Goal: Information Seeking & Learning: Learn about a topic

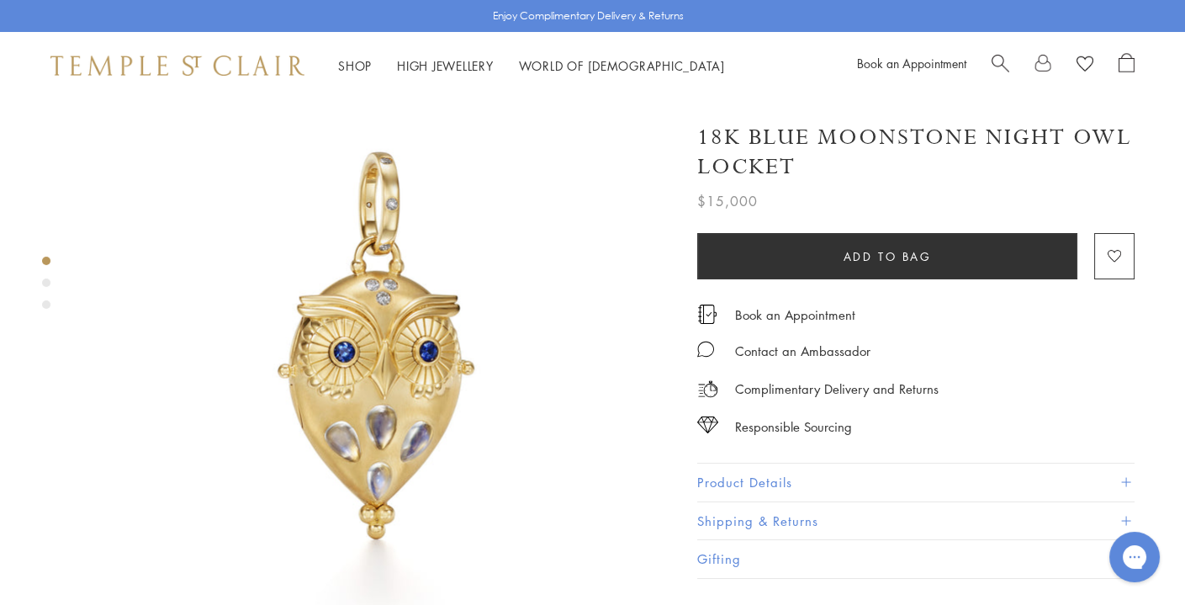
scroll to position [46, 0]
click at [858, 256] on span "Add to bag" at bounding box center [888, 256] width 88 height 19
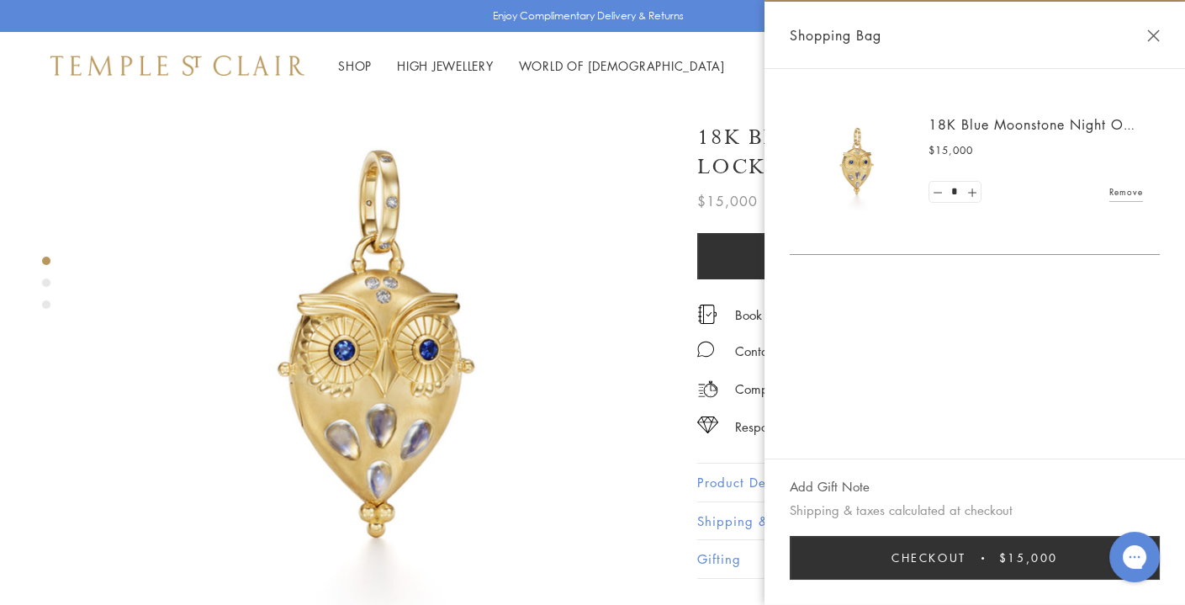
click at [581, 146] on img at bounding box center [378, 347] width 588 height 588
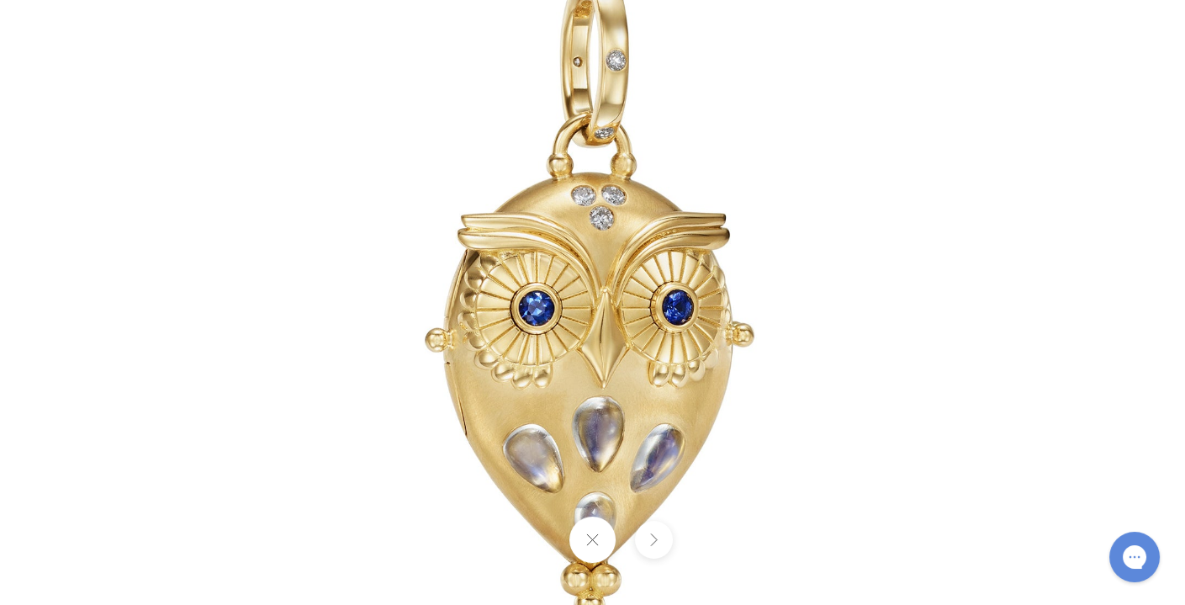
click at [903, 114] on img at bounding box center [593, 303] width 984 height 984
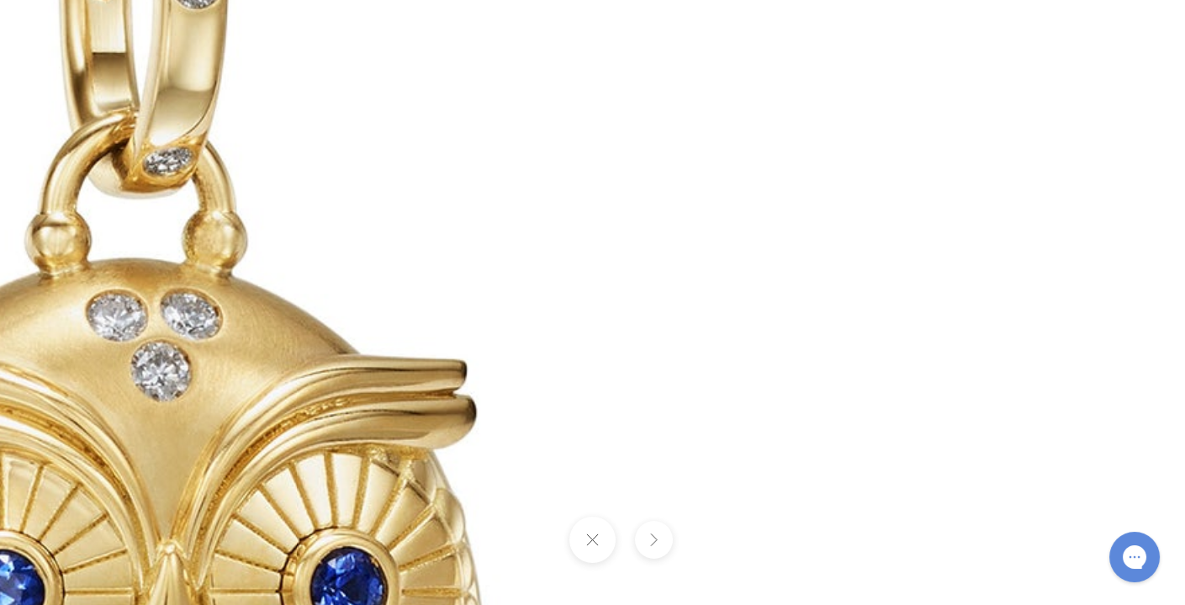
click at [608, 548] on button at bounding box center [592, 539] width 46 height 46
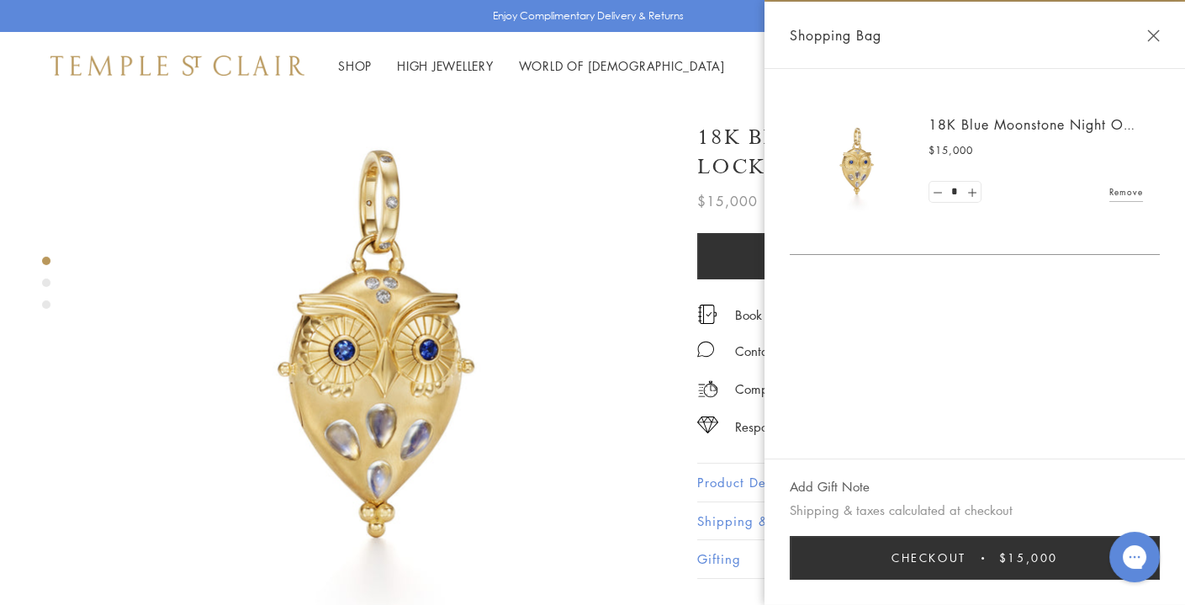
click at [1159, 37] on button "Close Shopping Bag" at bounding box center [1153, 35] width 13 height 13
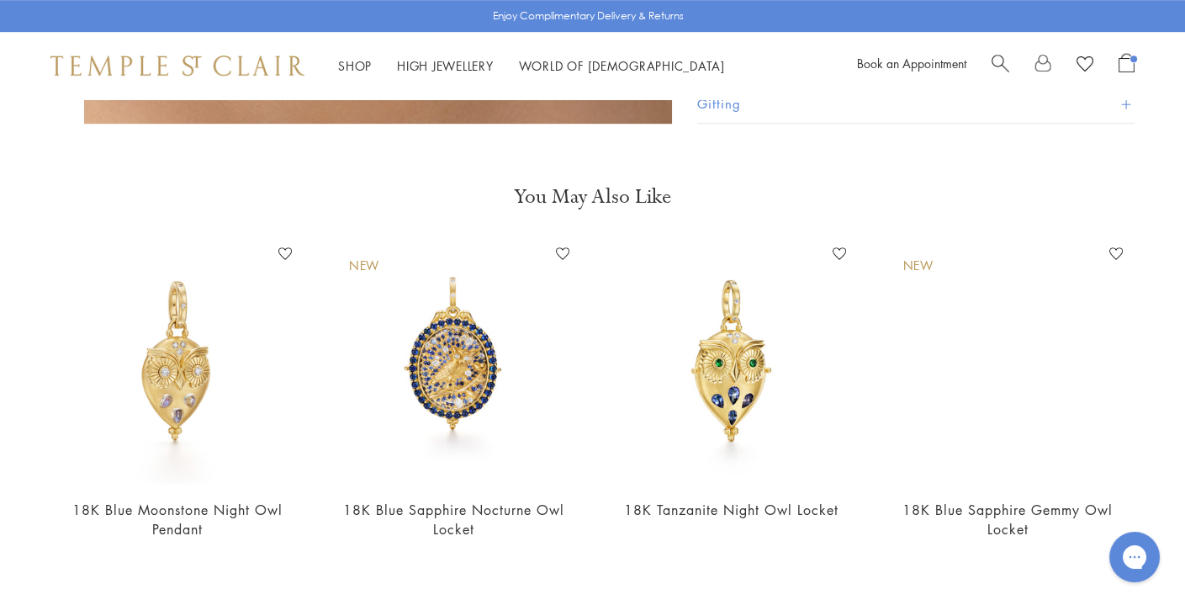
scroll to position [1780, 0]
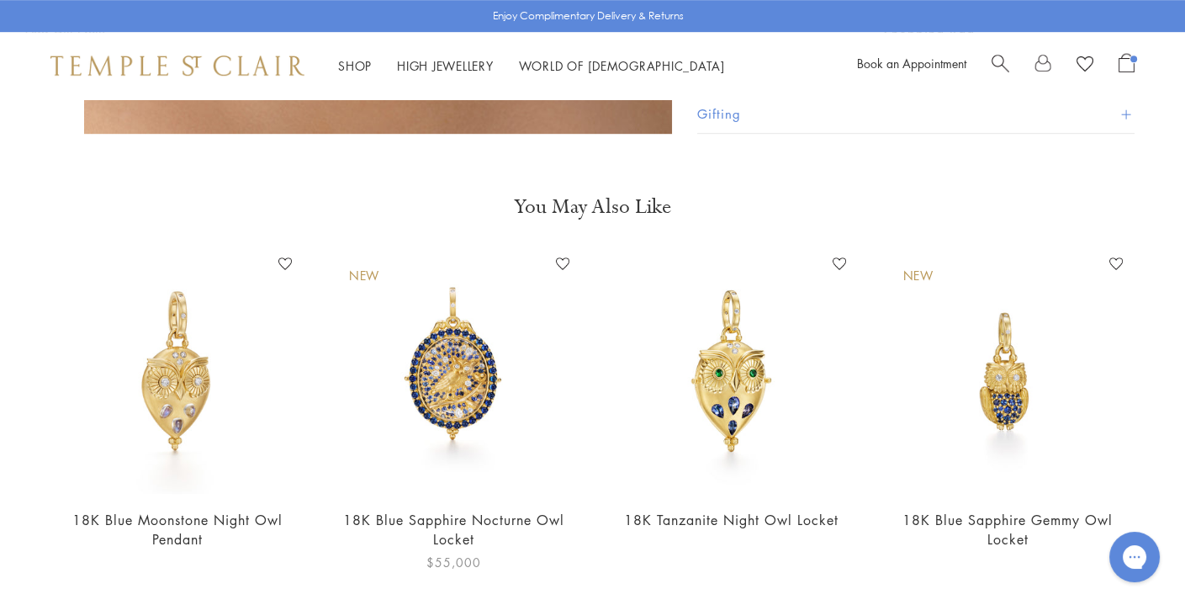
click at [493, 283] on img at bounding box center [453, 371] width 243 height 243
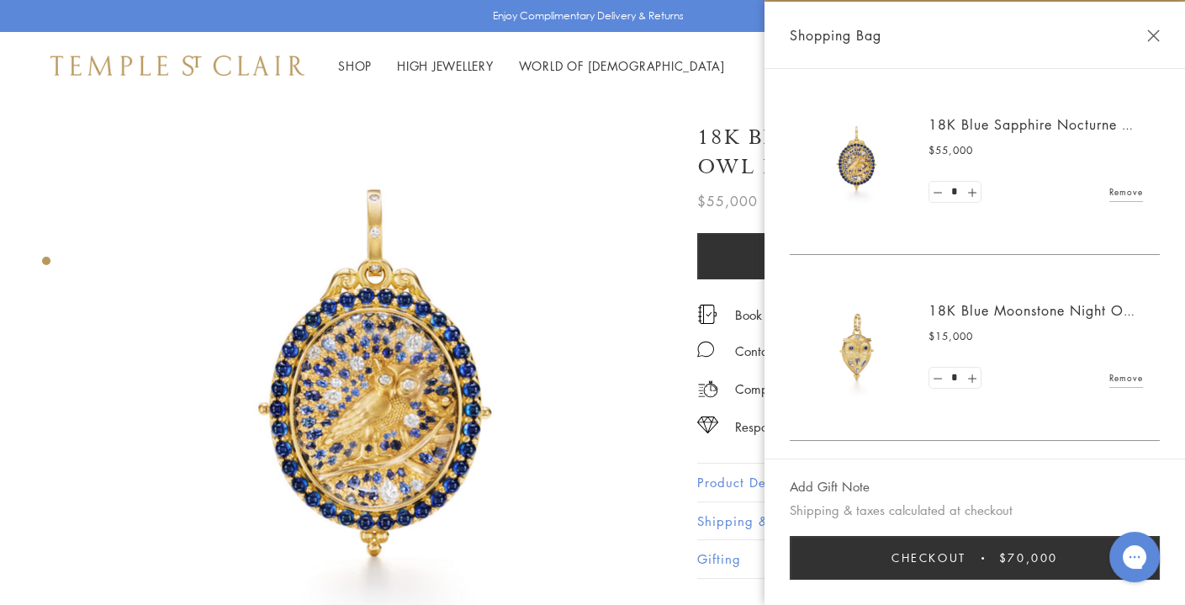
click at [32, 37] on div "Shop Shop Categories Amulets Pendants & Charms Lockets Chains & Leather Cords E…" at bounding box center [592, 65] width 1185 height 67
click at [1151, 34] on button "Close Shopping Bag" at bounding box center [1153, 35] width 13 height 13
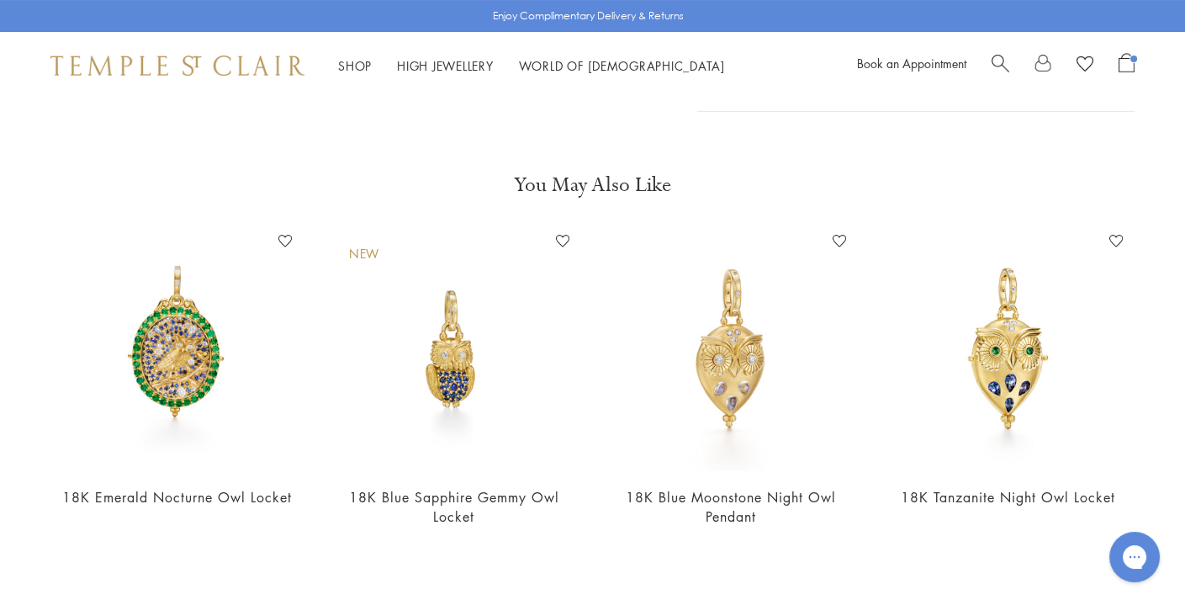
scroll to position [575, 0]
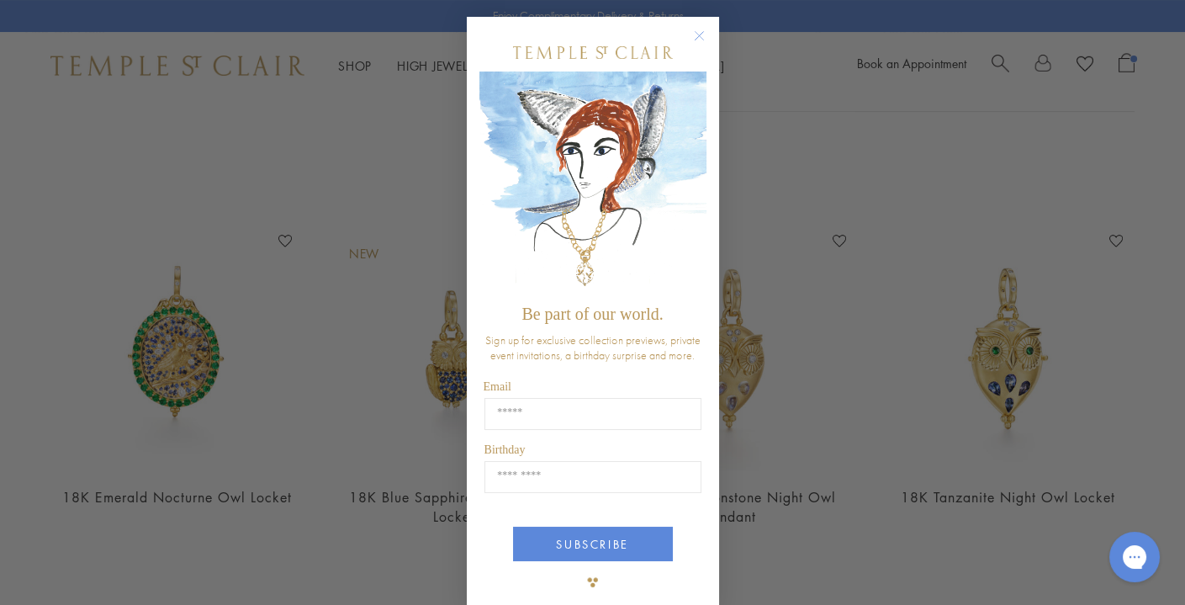
click at [696, 31] on circle "Close dialog" at bounding box center [699, 36] width 20 height 20
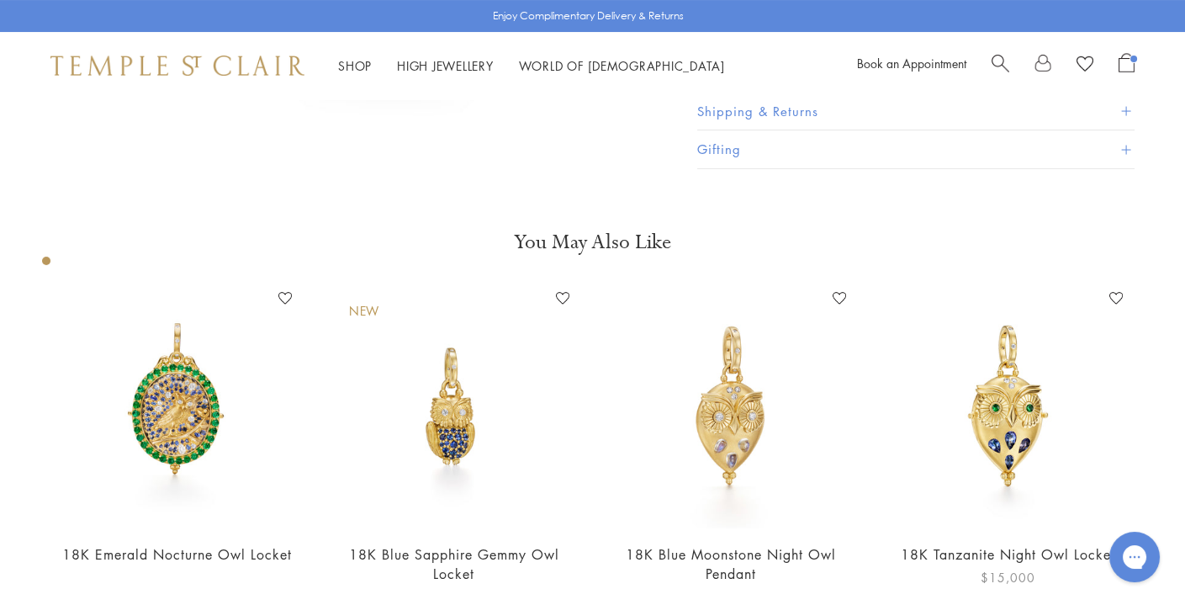
scroll to position [0, 0]
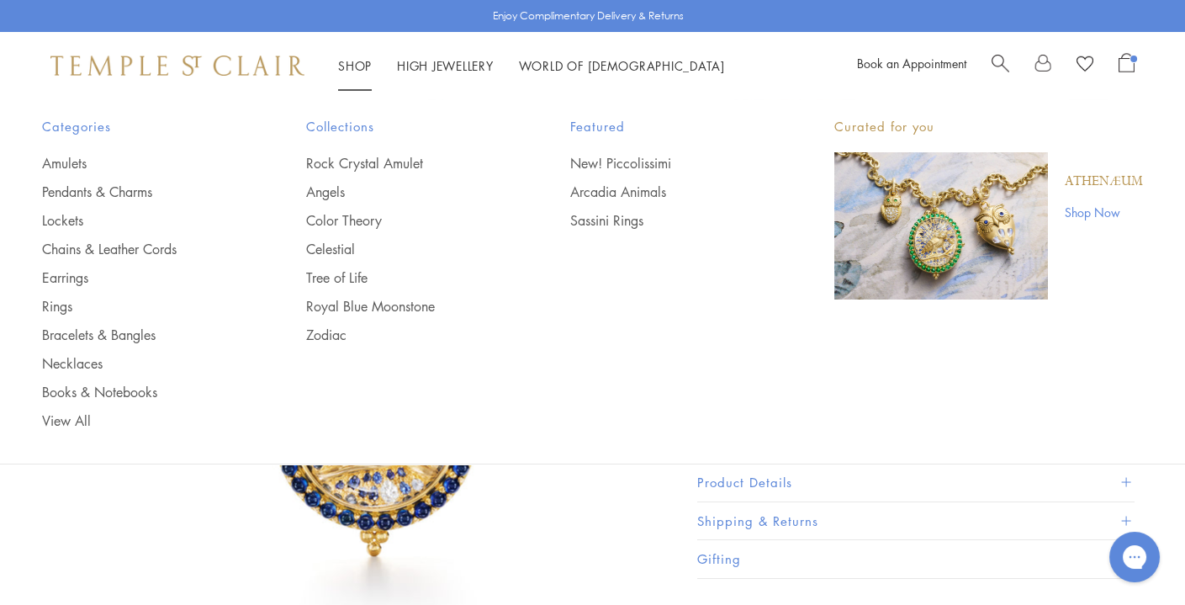
click at [1093, 195] on div "Athenæum Shop Now" at bounding box center [1095, 225] width 95 height 147
click at [1093, 206] on link "Shop Now" at bounding box center [1104, 212] width 78 height 19
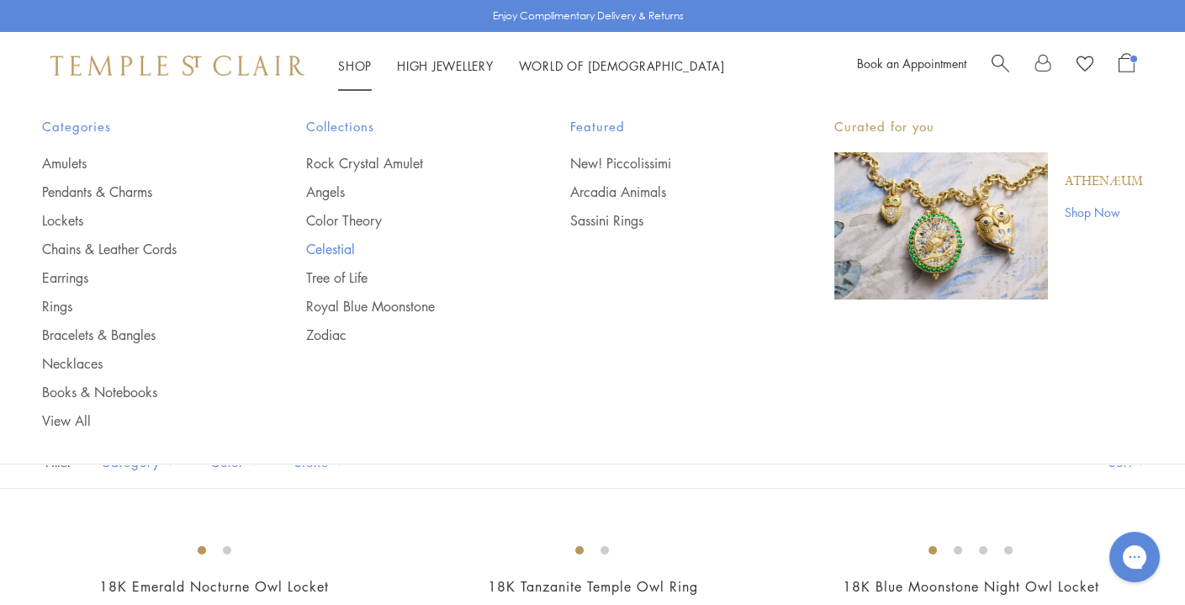
click at [326, 243] on link "Celestial" at bounding box center [404, 249] width 197 height 19
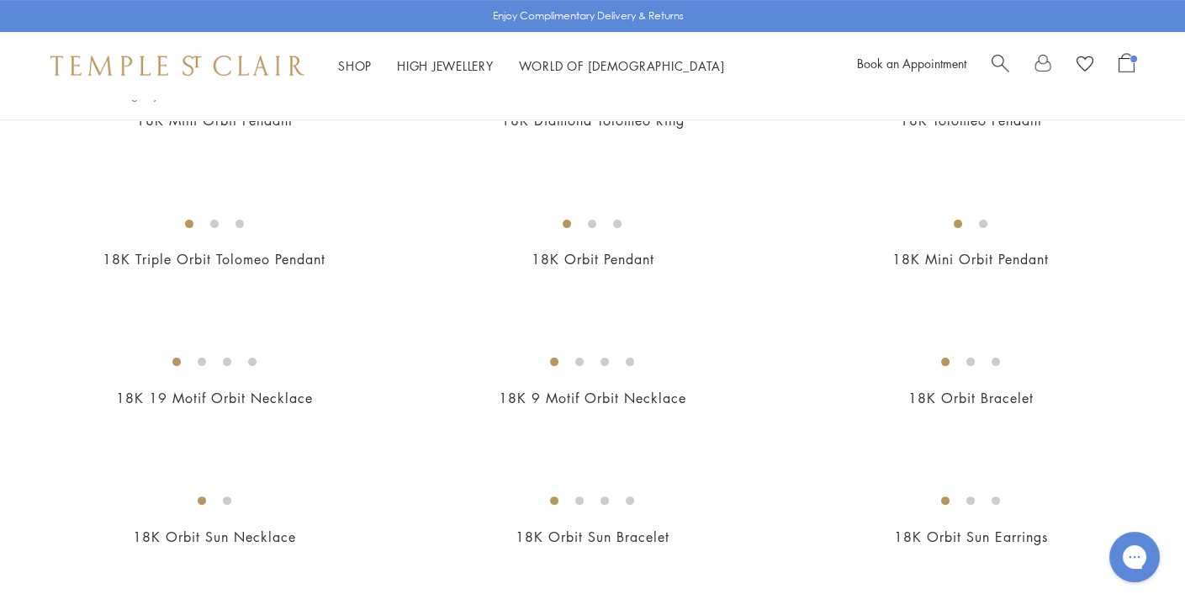
scroll to position [878, 0]
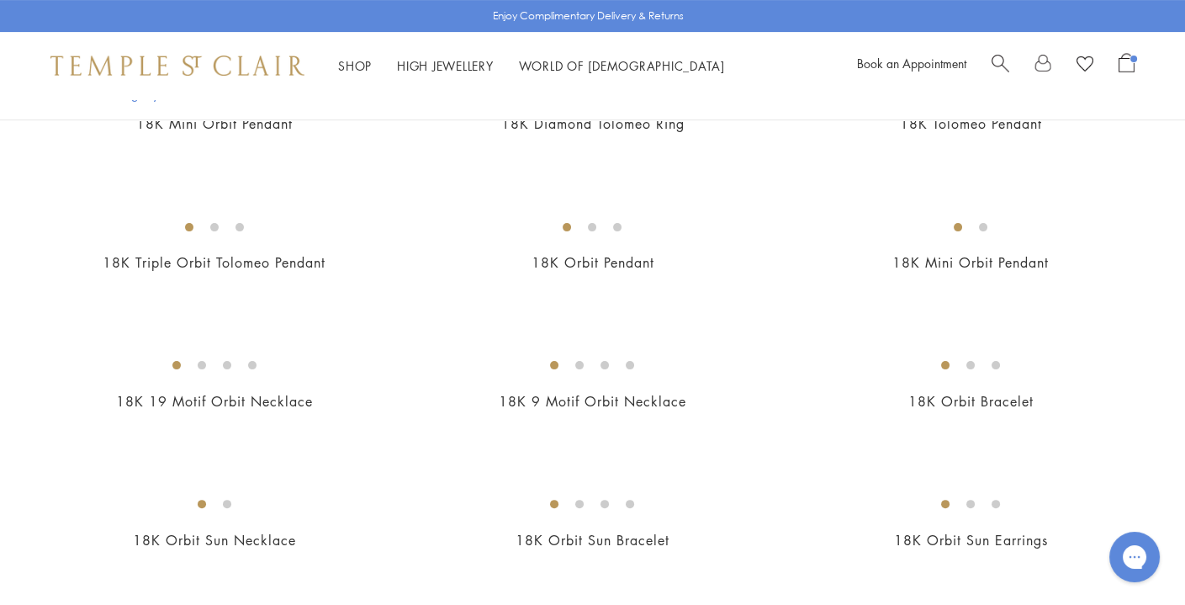
click at [0, 0] on img at bounding box center [0, 0] width 0 height 0
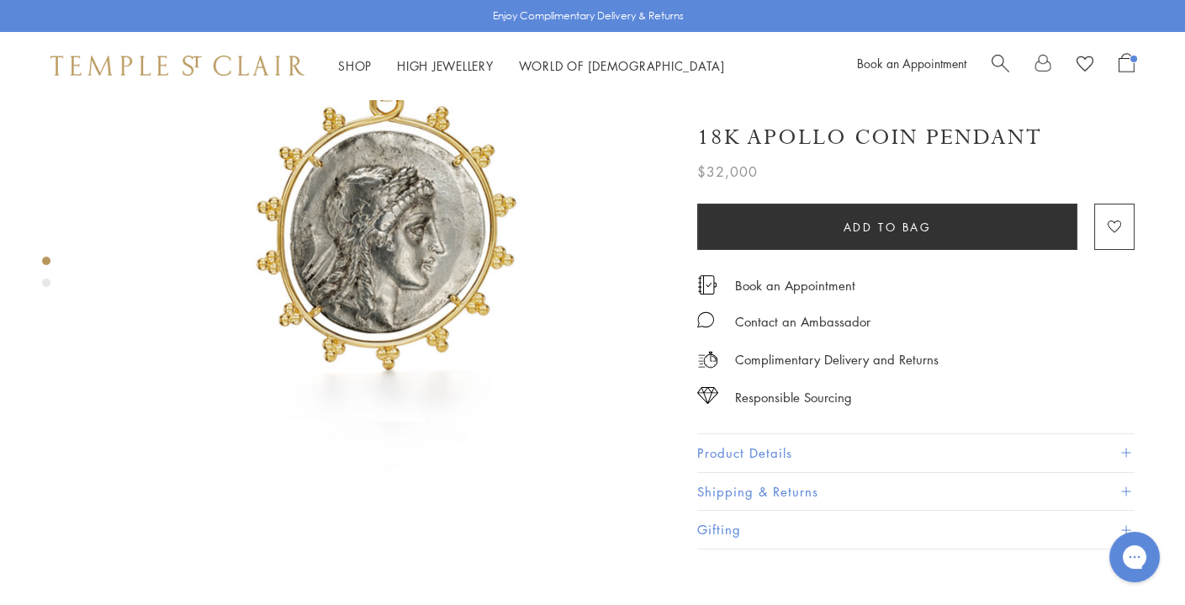
click at [731, 438] on button "Product Details" at bounding box center [915, 453] width 437 height 38
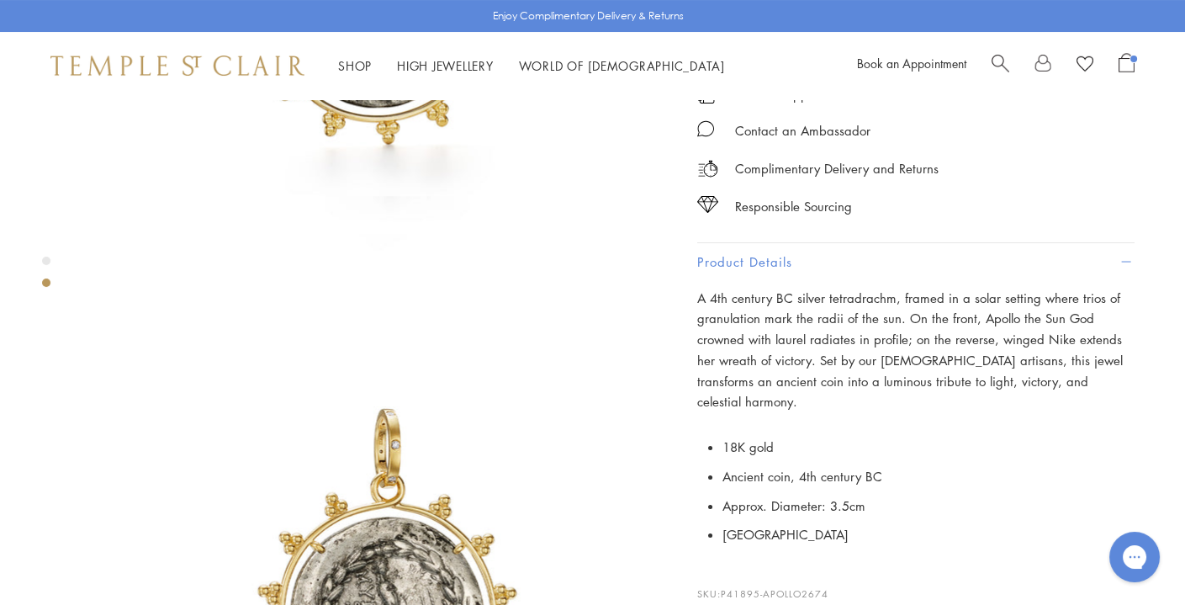
scroll to position [422, 0]
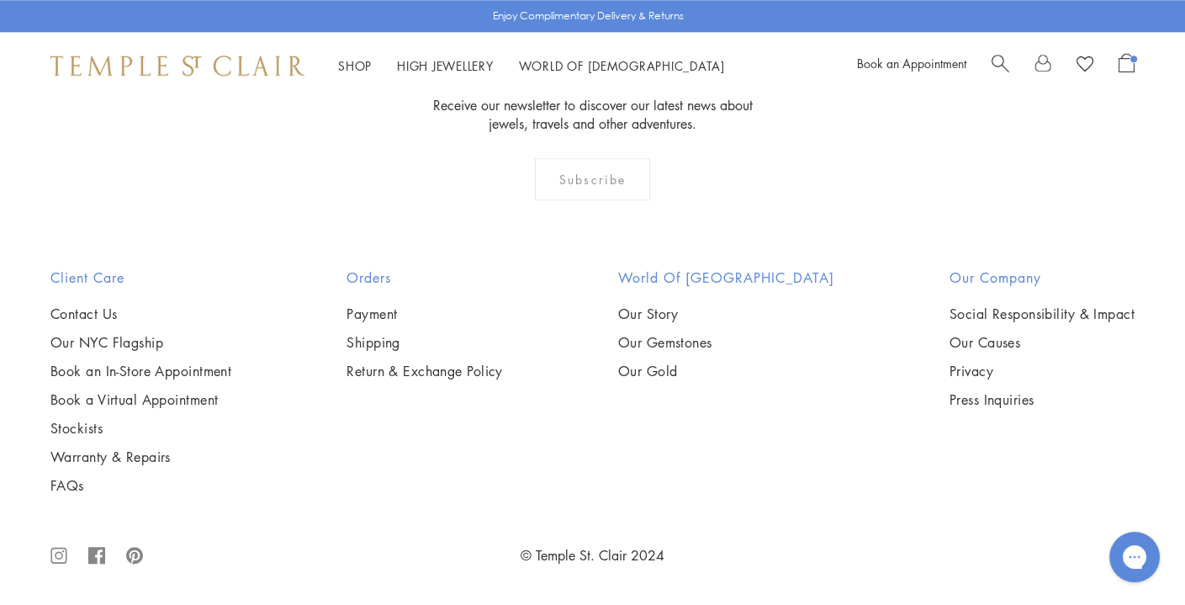
scroll to position [8022, 0]
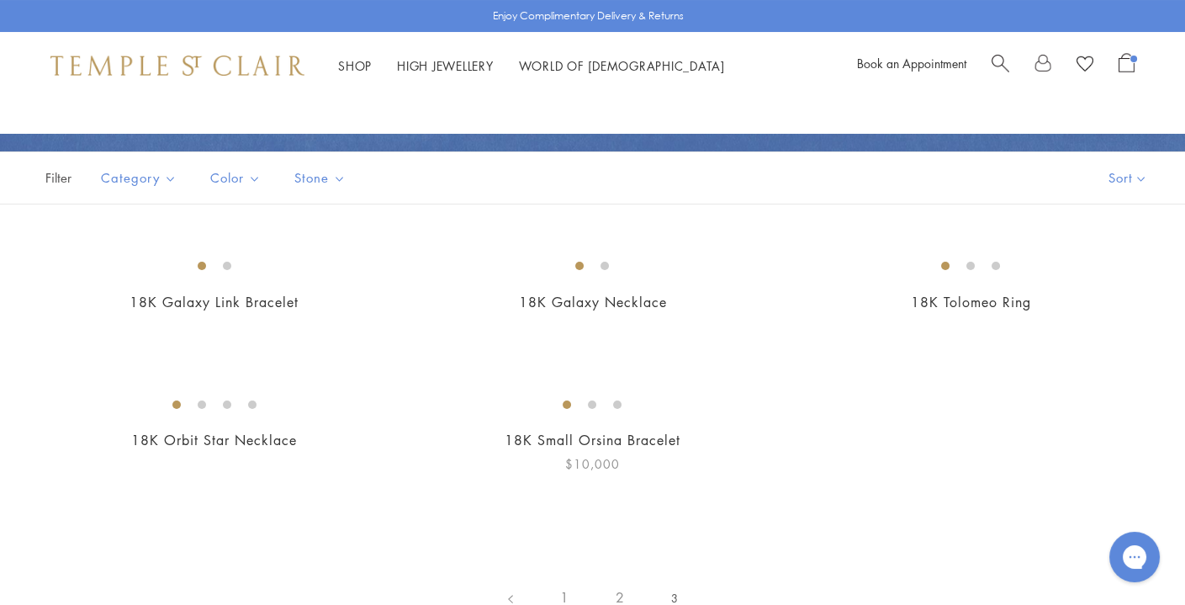
scroll to position [258, 0]
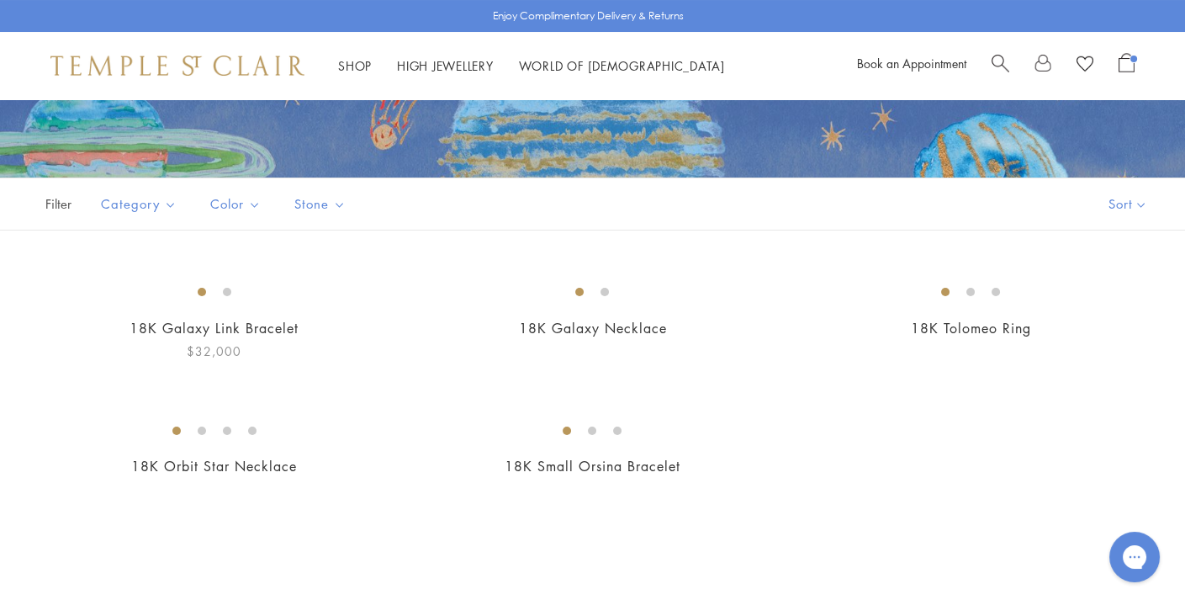
click at [0, 0] on img at bounding box center [0, 0] width 0 height 0
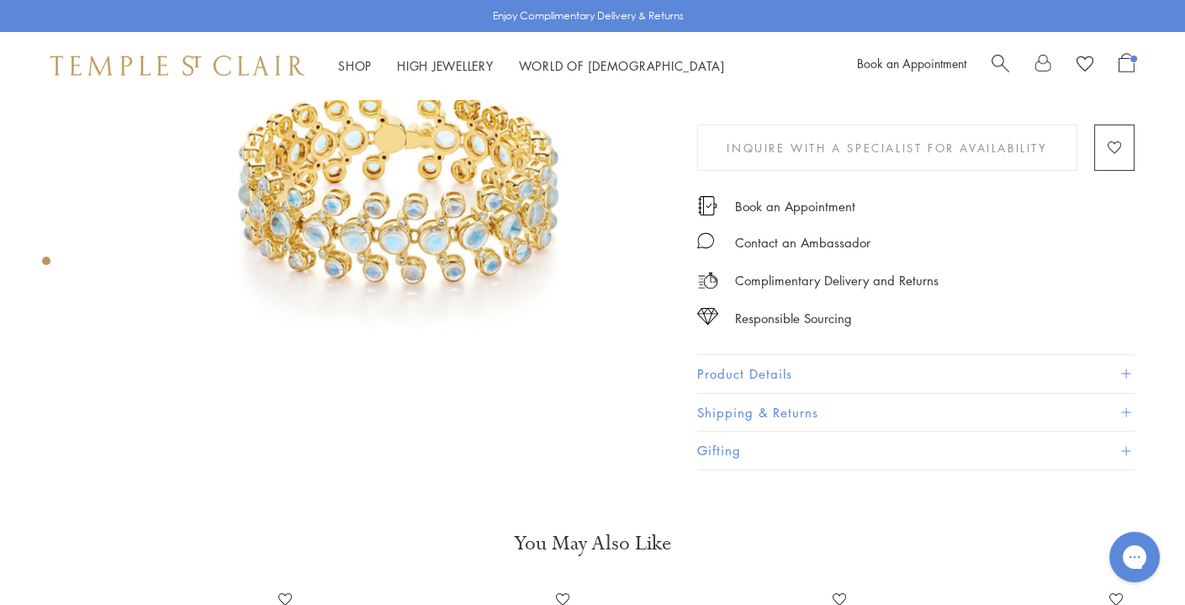
scroll to position [216, 0]
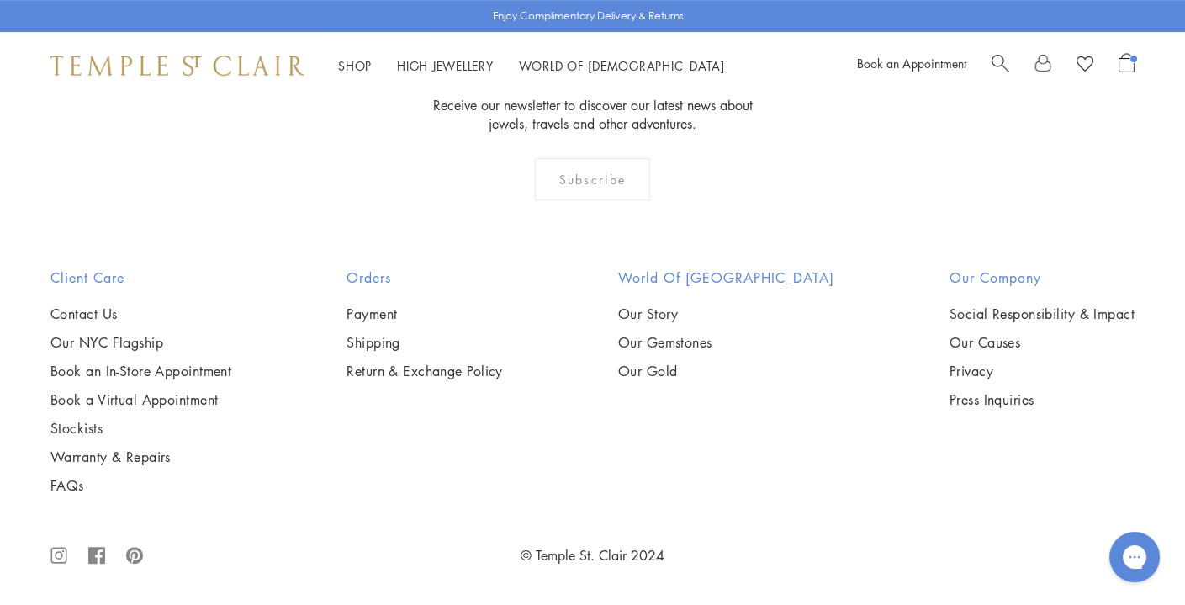
scroll to position [1108, 0]
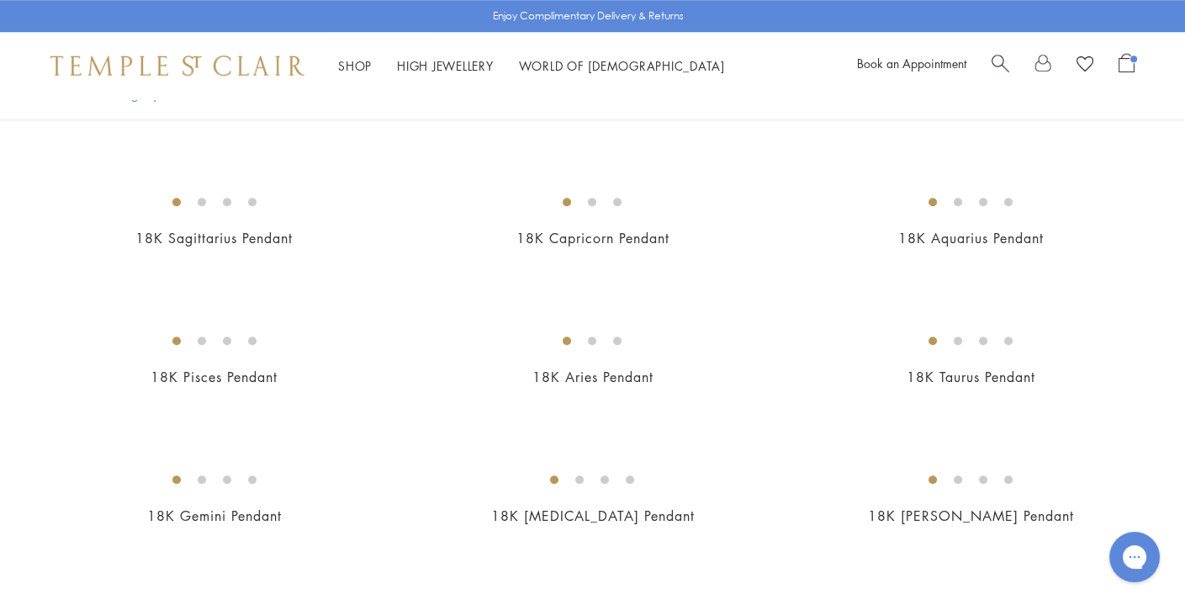
scroll to position [1676, 0]
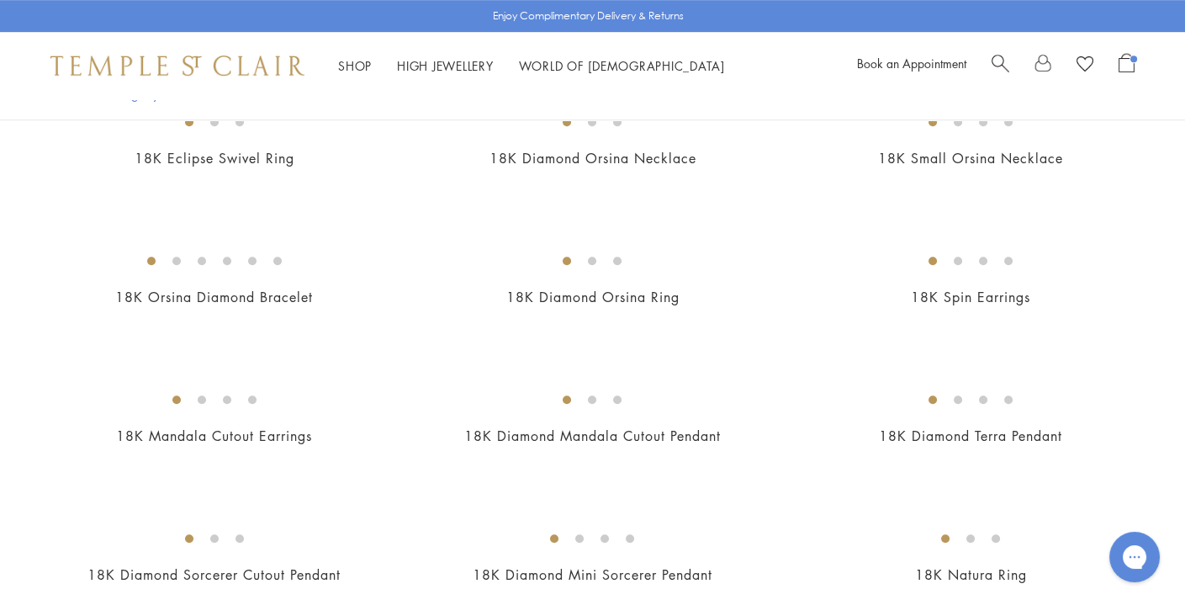
click at [1125, 66] on span "Open Shopping Bag" at bounding box center [1127, 62] width 16 height 19
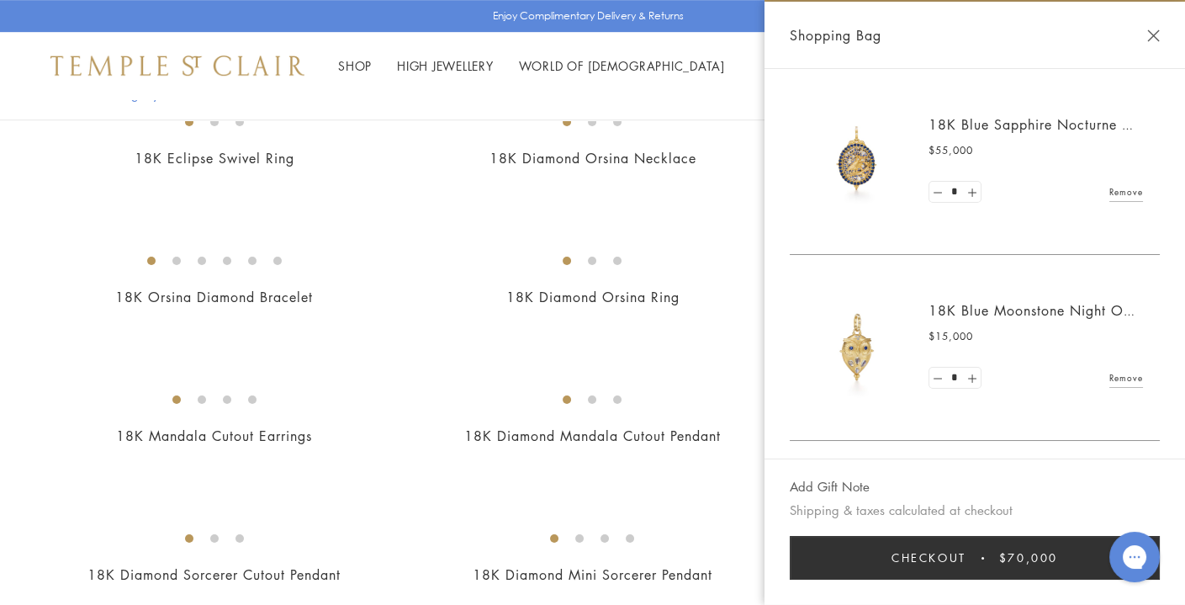
click at [1156, 32] on button "Close Shopping Bag" at bounding box center [1153, 35] width 13 height 13
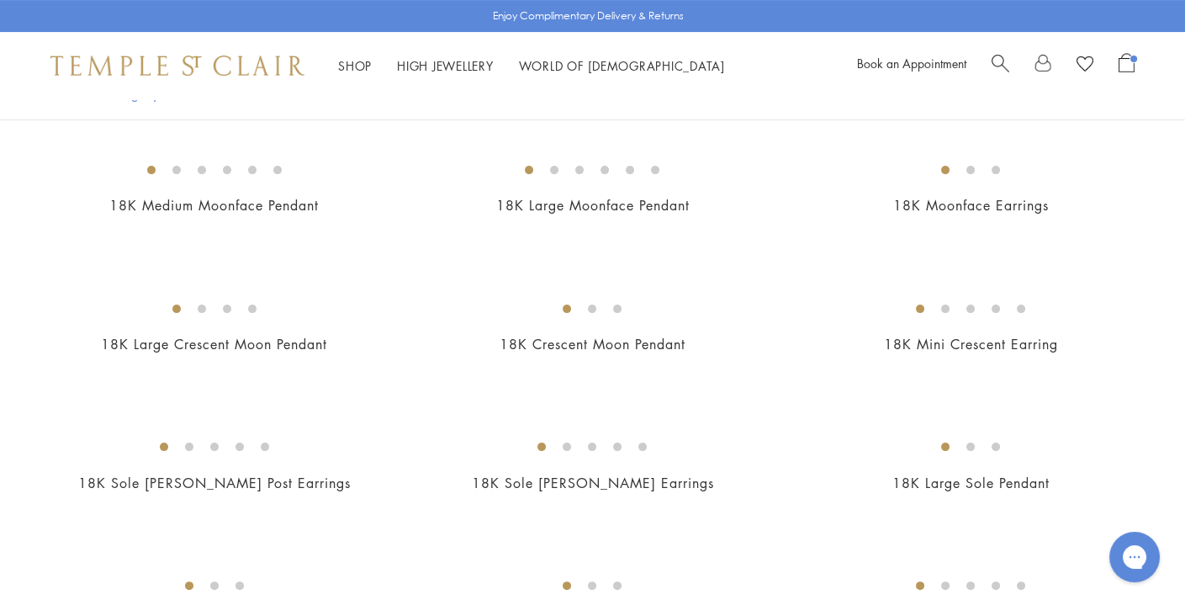
scroll to position [834, 0]
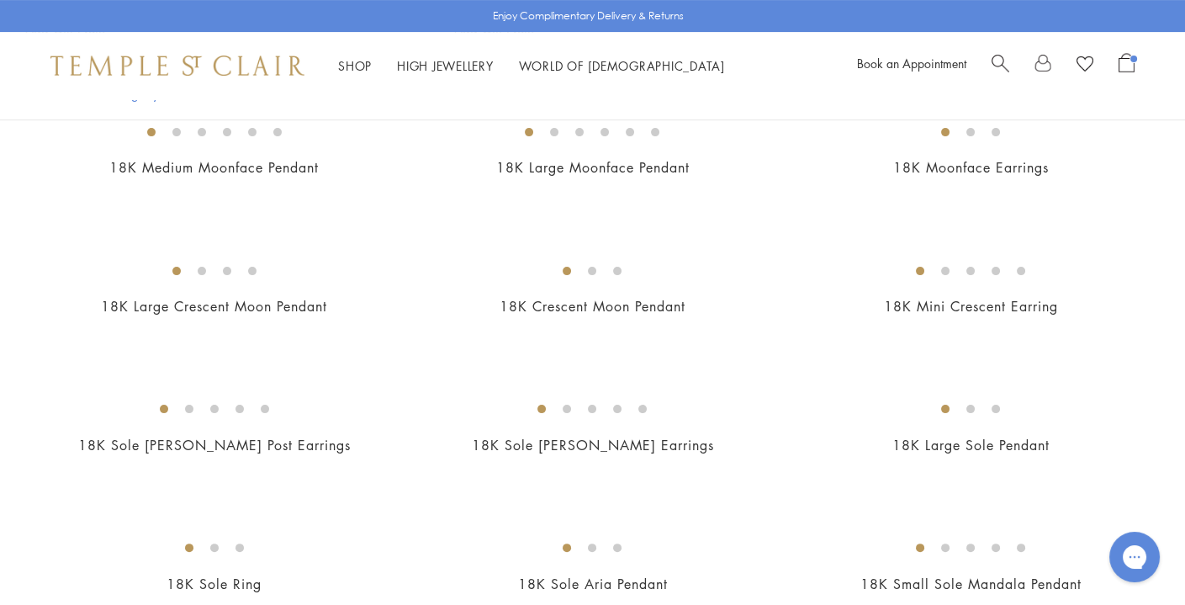
click at [0, 0] on img at bounding box center [0, 0] width 0 height 0
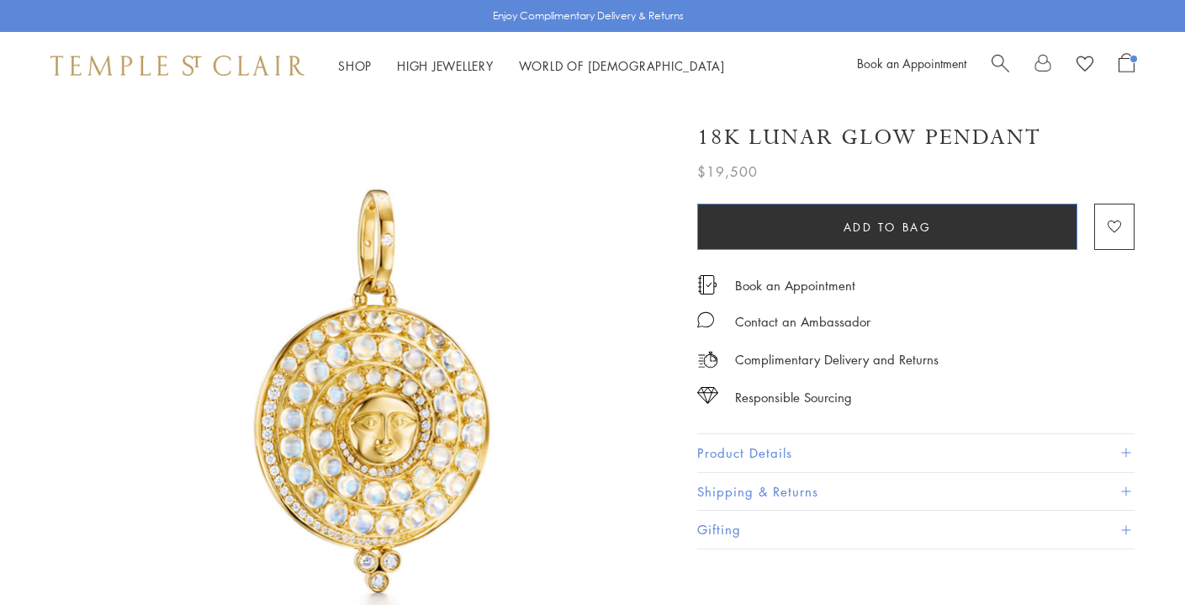
click at [859, 225] on span "Add to bag" at bounding box center [888, 227] width 88 height 19
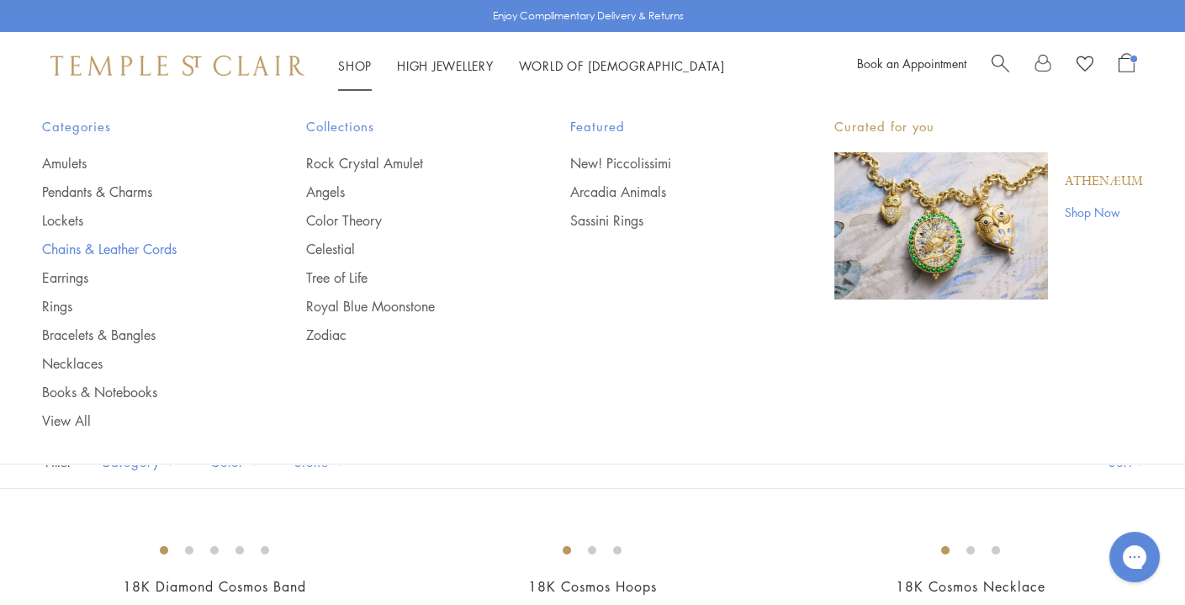
click at [91, 242] on link "Chains & Leather Cords" at bounding box center [140, 249] width 197 height 19
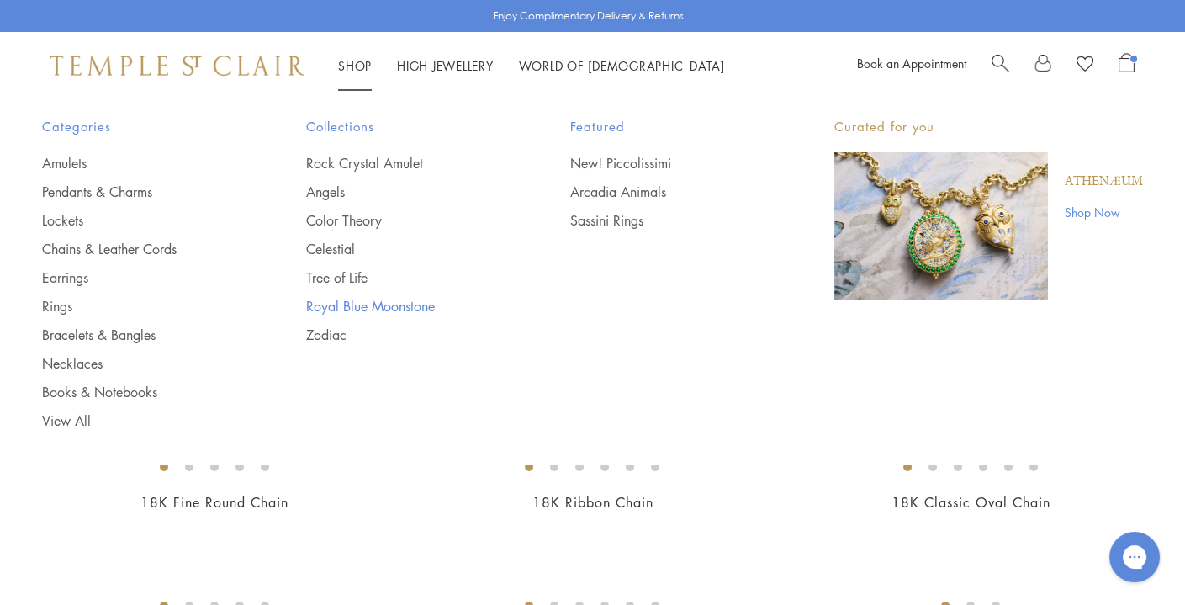
click at [333, 304] on link "Royal Blue Moonstone" at bounding box center [404, 306] width 197 height 19
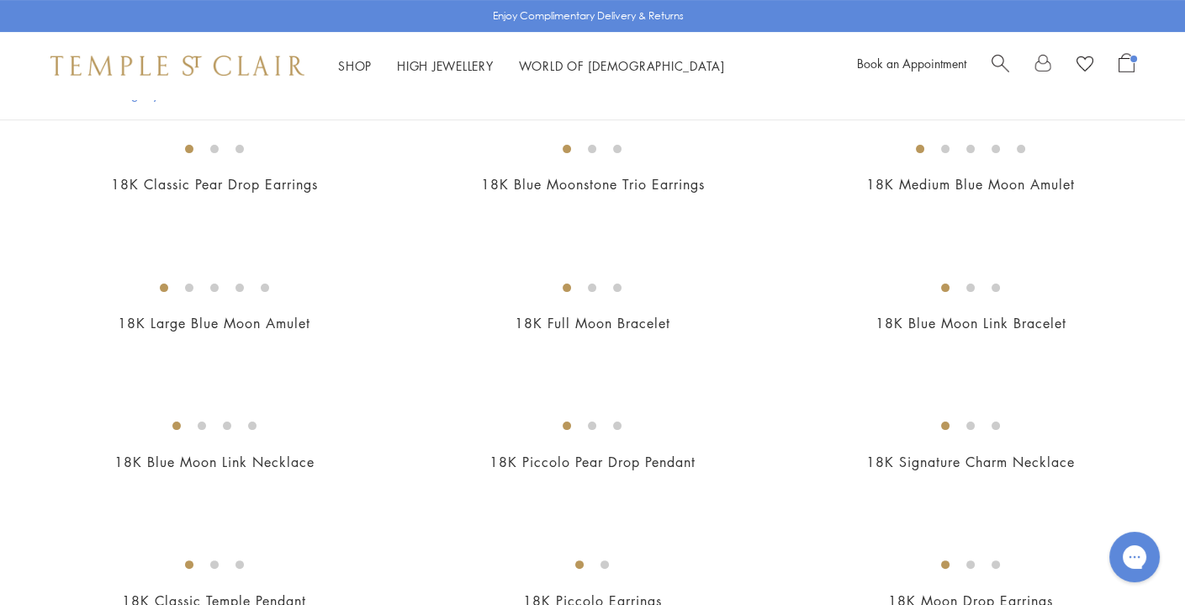
scroll to position [839, 0]
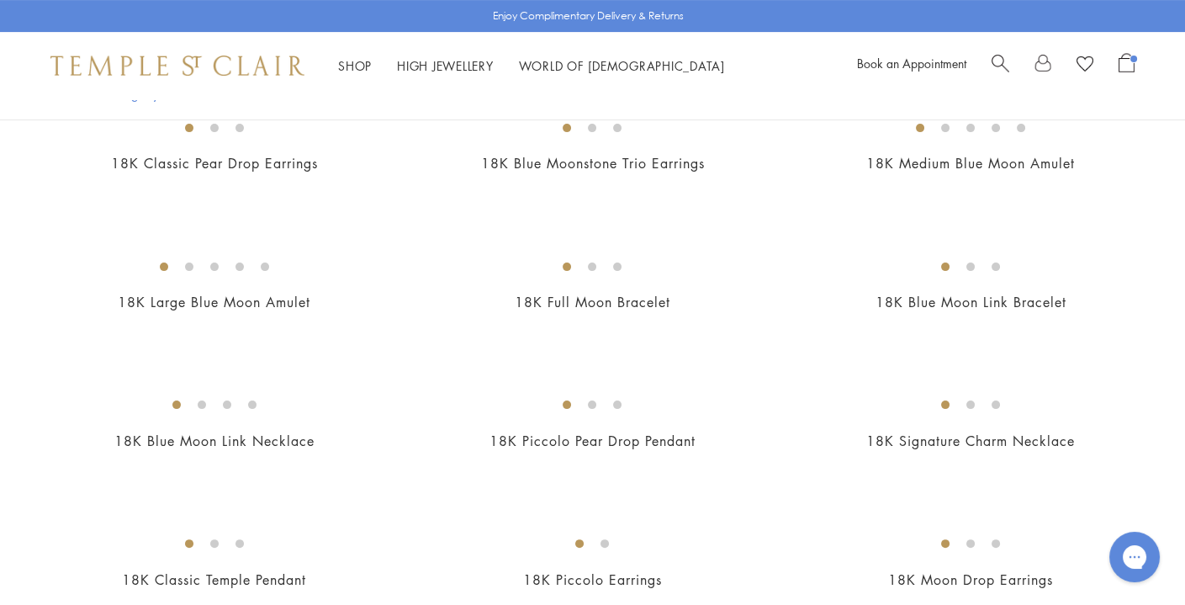
click at [1137, 68] on div "Shop Shop Categories Amulets Pendants & Charms Lockets Chains & Leather Cords E…" at bounding box center [592, 65] width 1185 height 67
click at [1130, 60] on span "Open Shopping Bag" at bounding box center [1127, 62] width 16 height 19
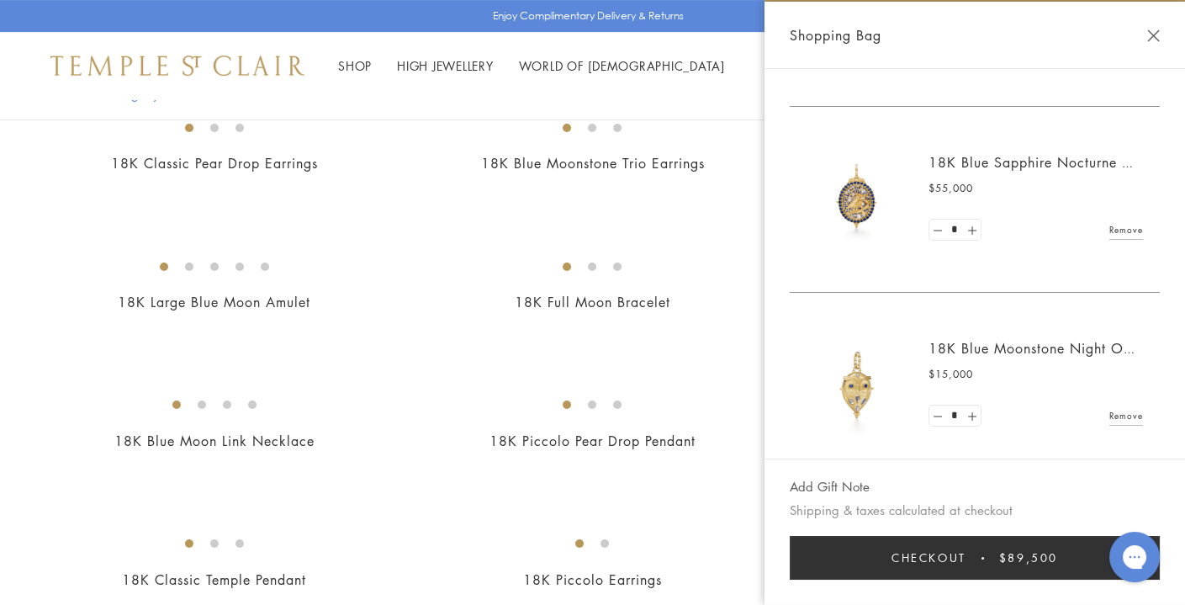
scroll to position [160, 0]
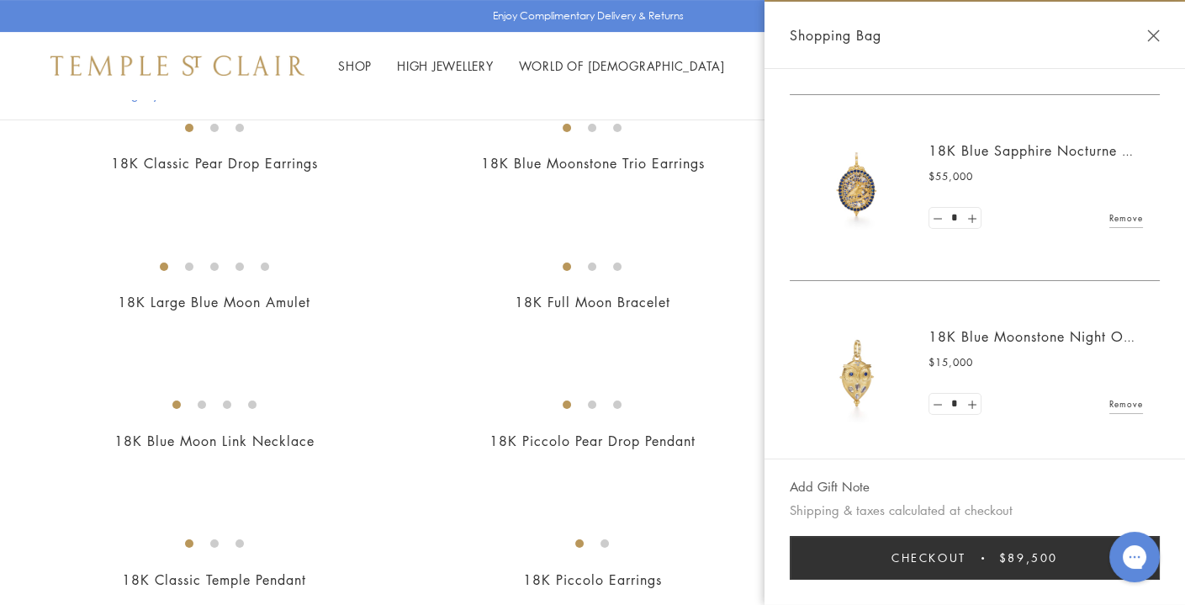
click at [721, 84] on div "Shop Shop Categories Amulets Pendants & Charms Lockets Chains & Leather Cords E…" at bounding box center [592, 65] width 1185 height 67
click at [1165, 38] on div "Shopping Bag" at bounding box center [975, 35] width 421 height 67
click at [1157, 36] on button "Close Shopping Bag" at bounding box center [1153, 35] width 13 height 13
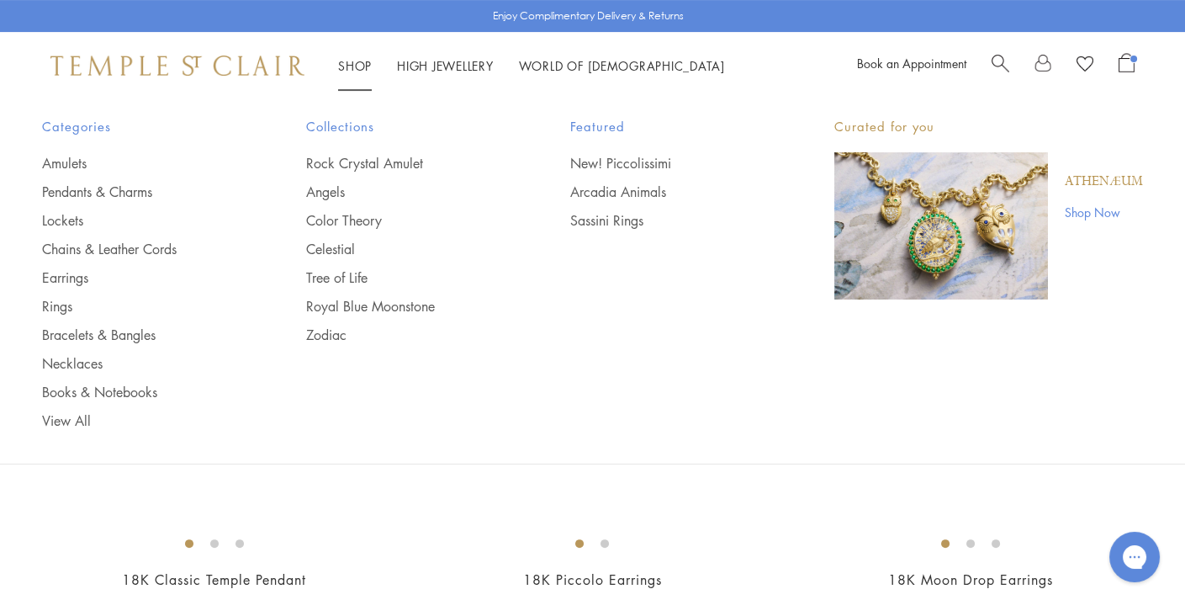
click at [1079, 204] on link "Shop Now" at bounding box center [1104, 212] width 78 height 19
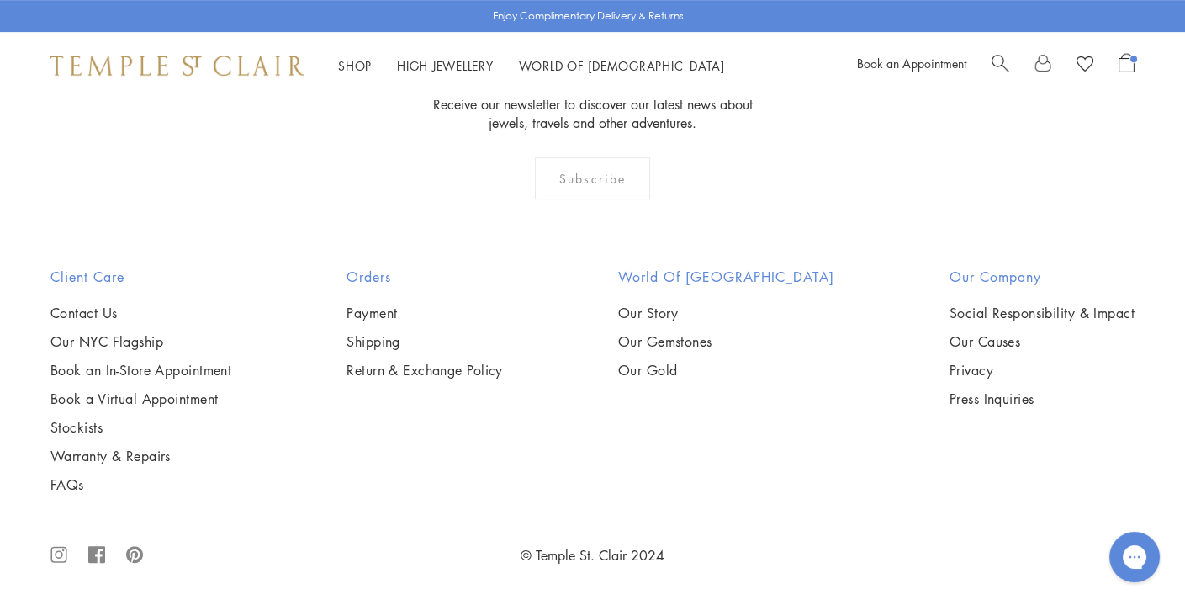
scroll to position [1677, 0]
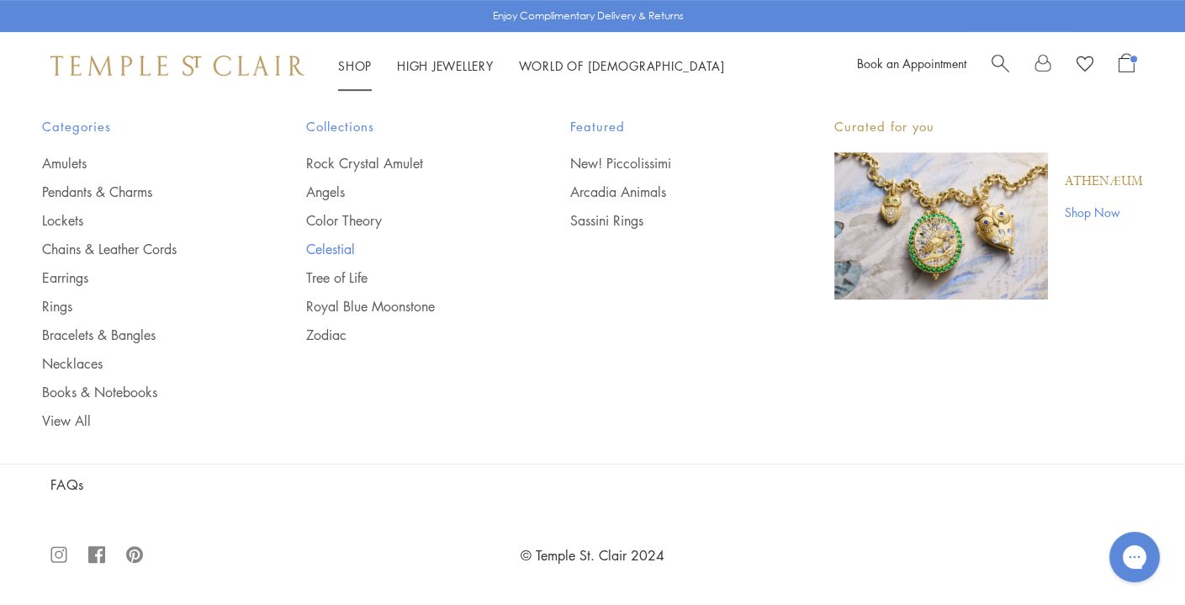
click at [348, 247] on link "Celestial" at bounding box center [404, 249] width 197 height 19
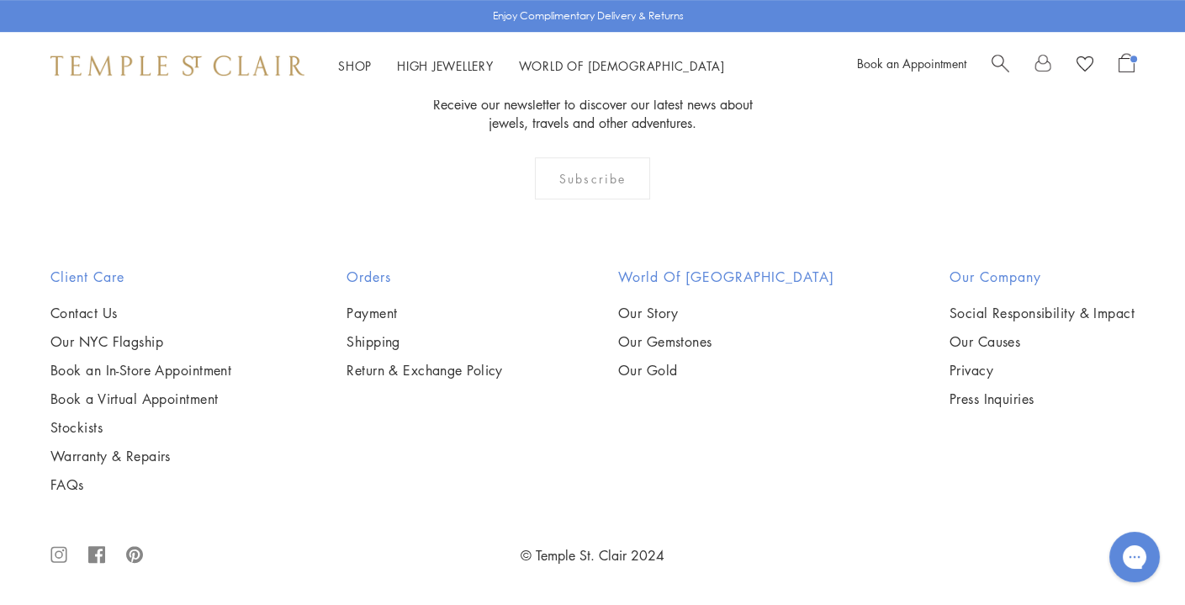
scroll to position [1114, 0]
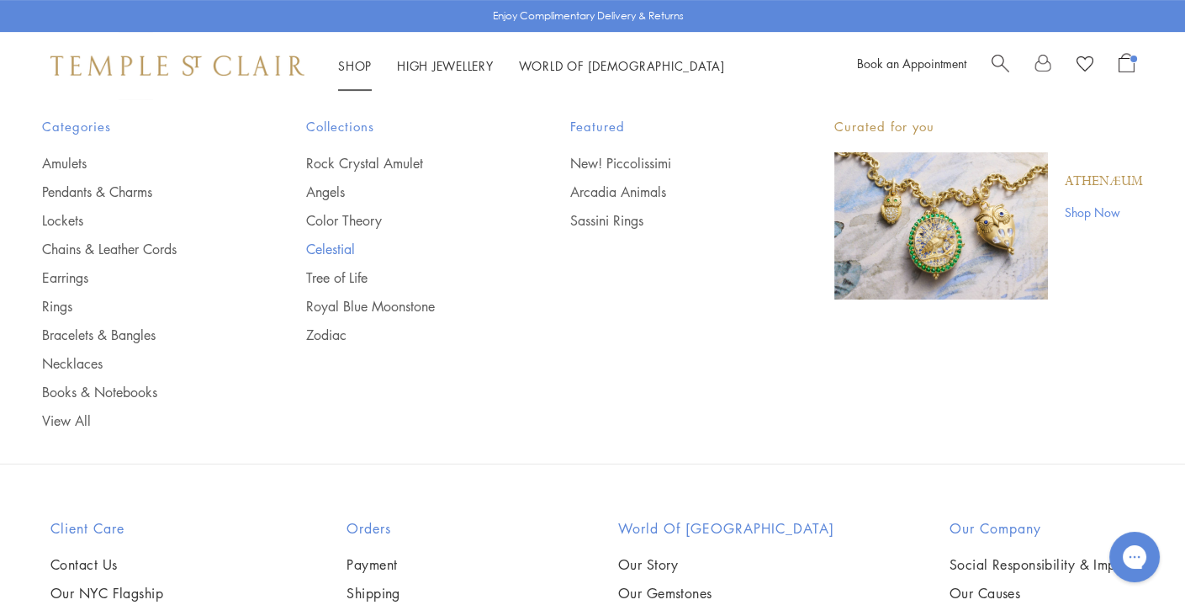
click at [330, 246] on link "Celestial" at bounding box center [404, 249] width 197 height 19
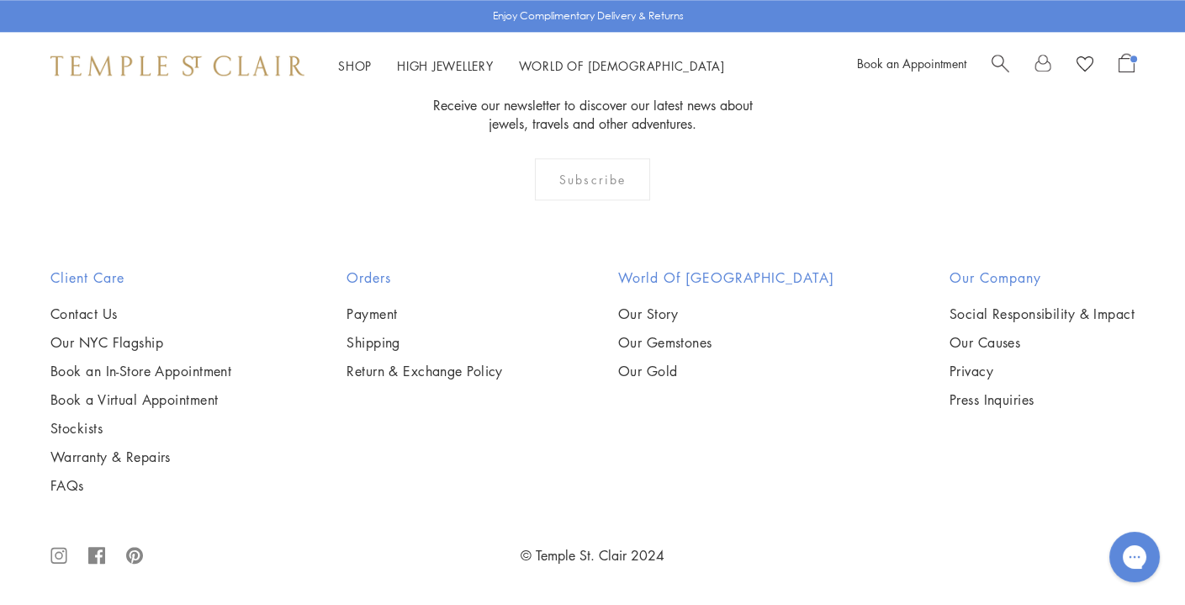
scroll to position [4886, 0]
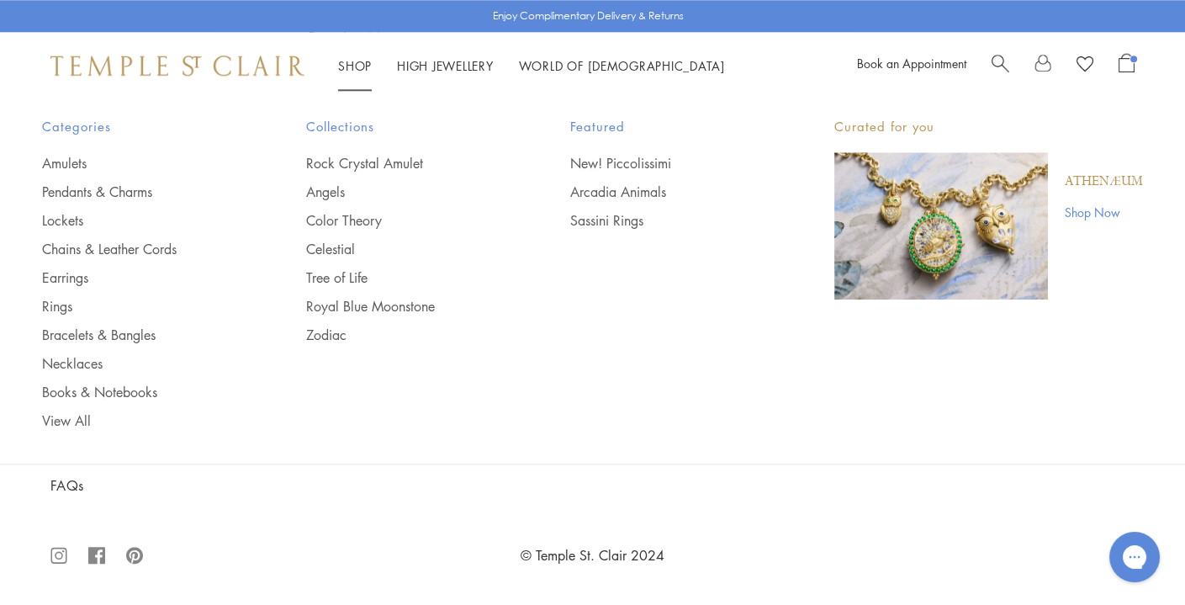
click at [1092, 208] on link "Shop Now" at bounding box center [1104, 212] width 78 height 19
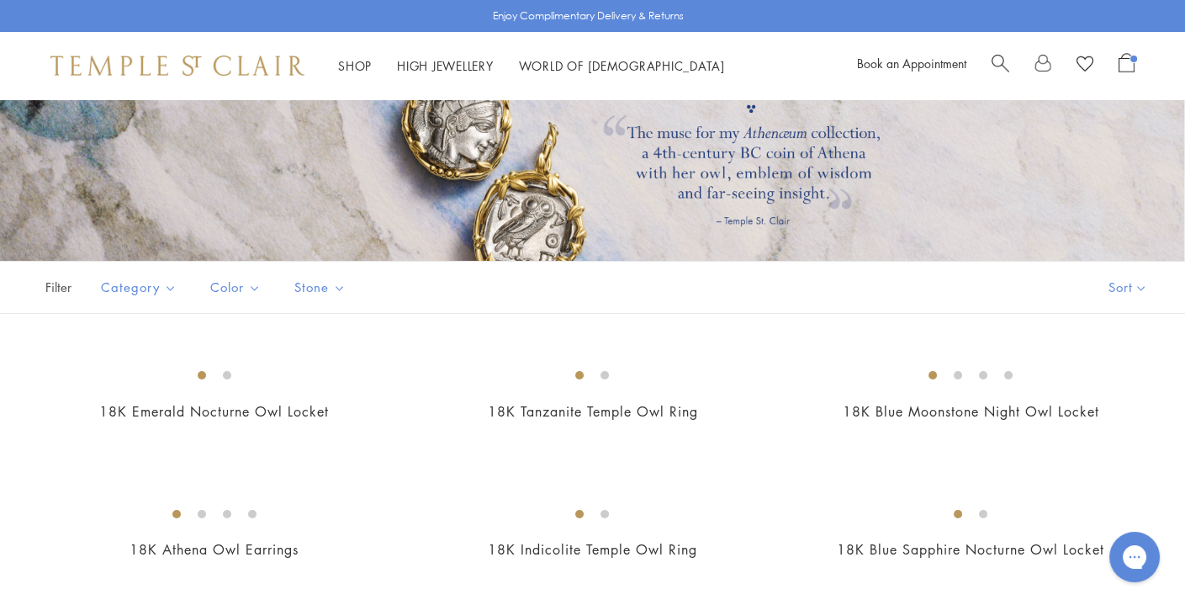
scroll to position [188, 0]
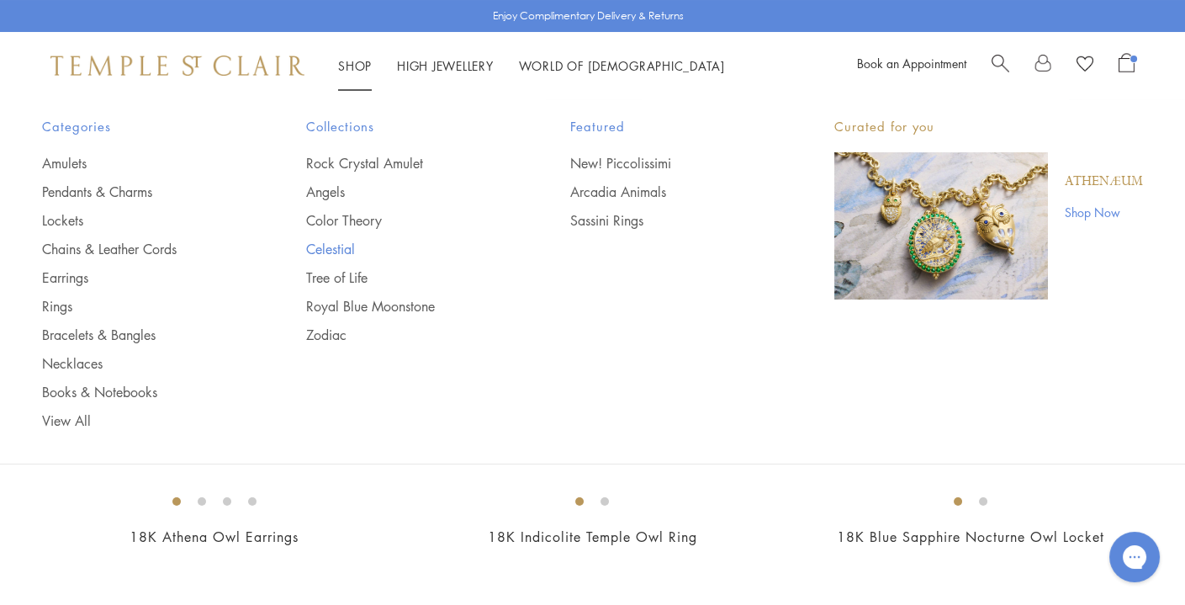
click at [341, 249] on link "Celestial" at bounding box center [404, 249] width 197 height 19
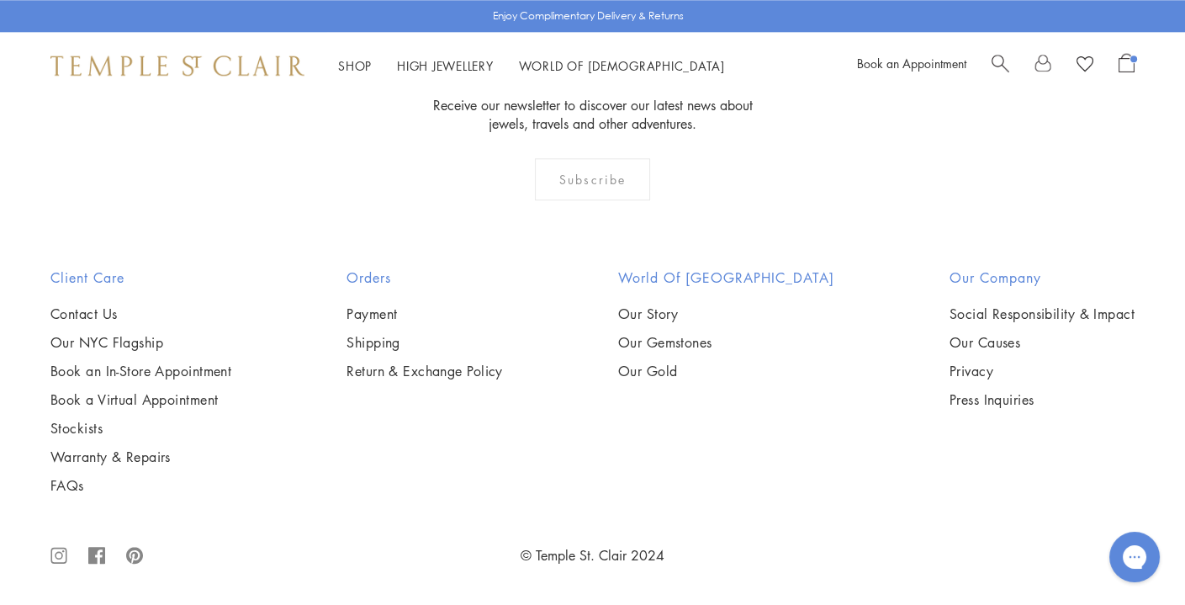
scroll to position [8147, 0]
